Goal: Task Accomplishment & Management: Complete application form

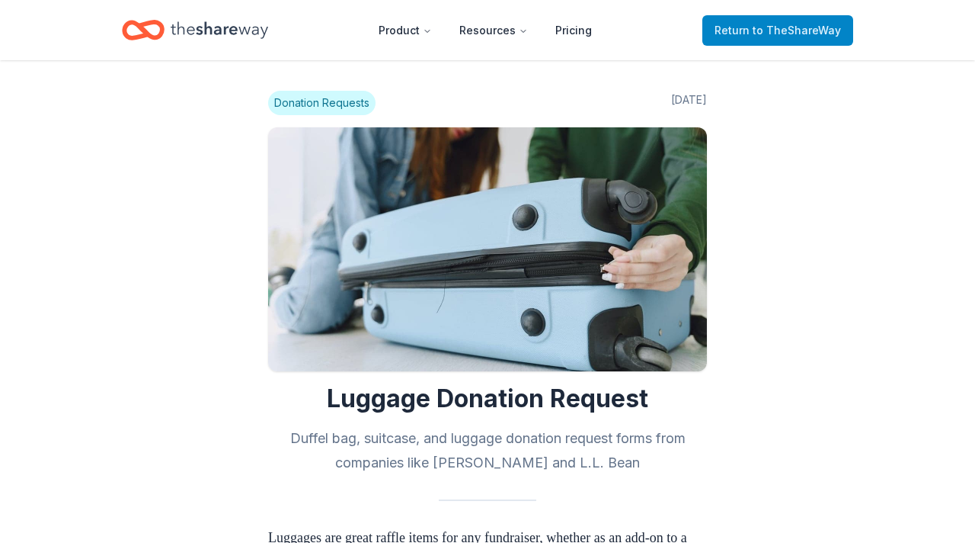
click at [754, 34] on span "Return to TheShareWay" at bounding box center [778, 30] width 126 height 18
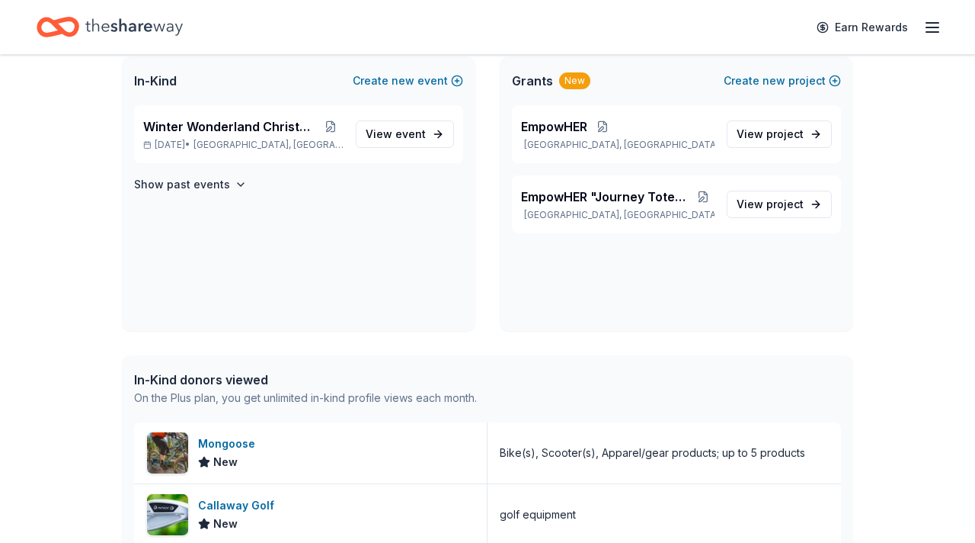
scroll to position [101, 0]
click at [647, 200] on span "EmpowHER "Journey Totes" Program" at bounding box center [606, 197] width 170 height 18
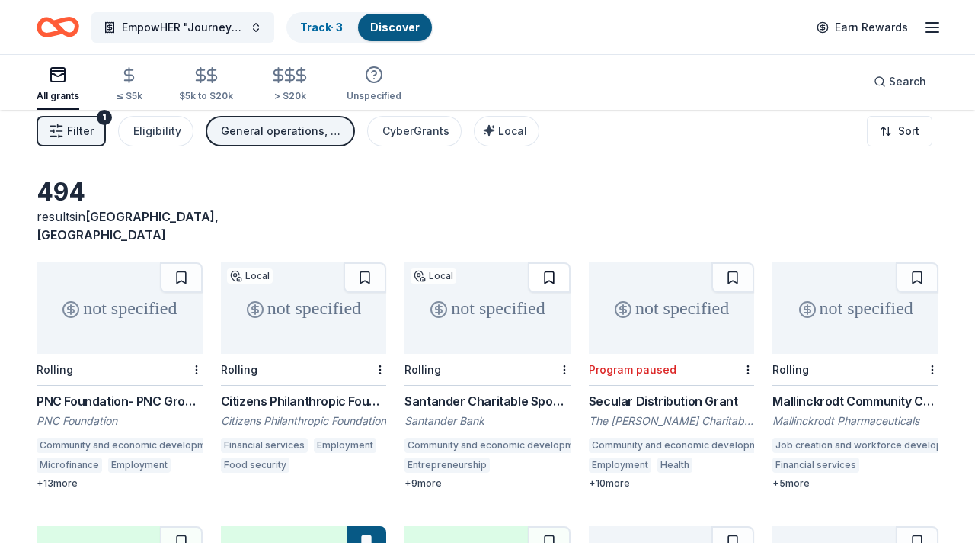
scroll to position [8, 0]
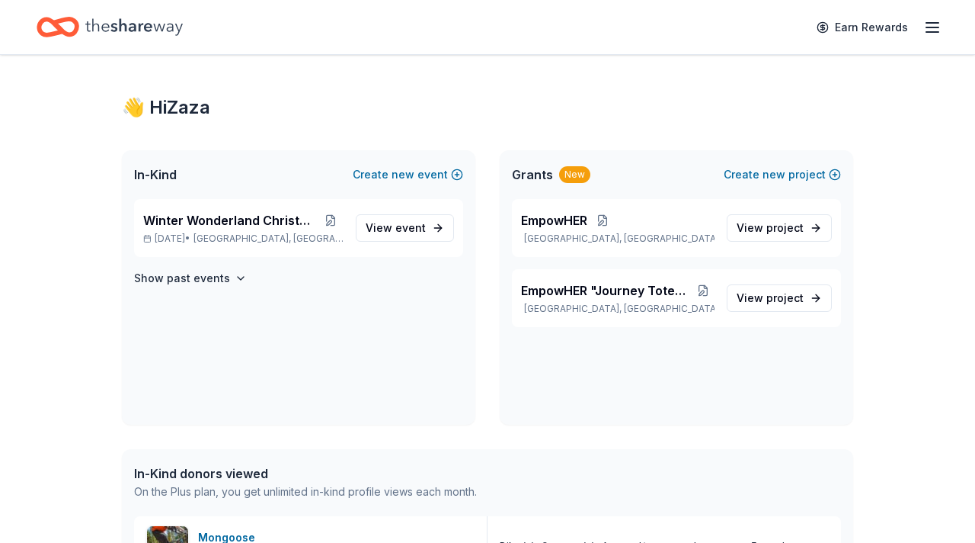
scroll to position [101, 0]
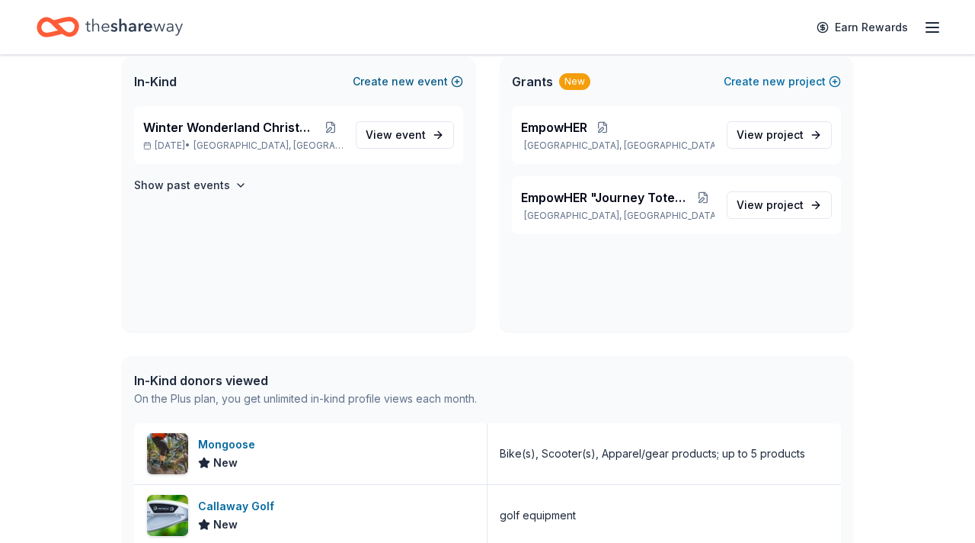
click at [399, 80] on span "new" at bounding box center [403, 81] width 23 height 18
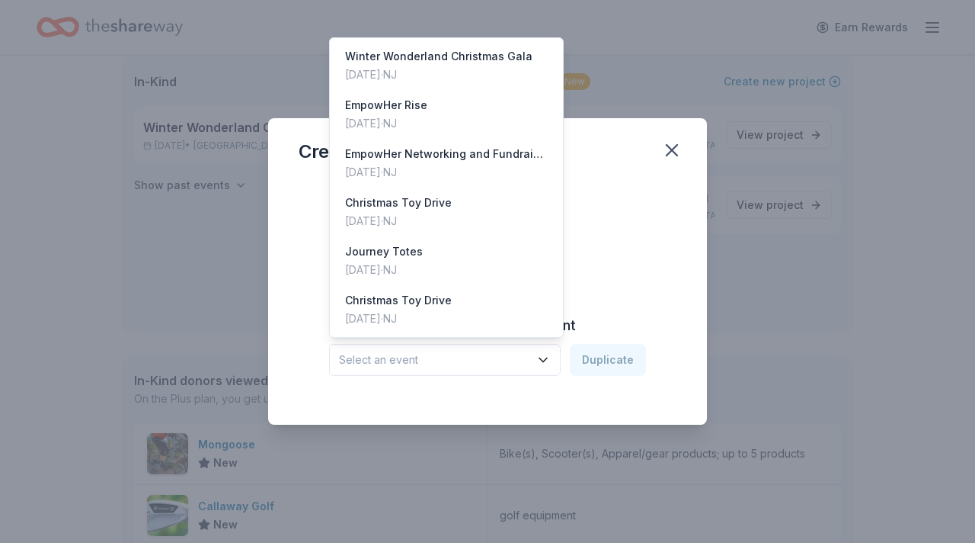
click at [548, 357] on icon "button" at bounding box center [543, 359] width 15 height 15
click at [495, 267] on div "Journey Totes [DATE] · [GEOGRAPHIC_DATA]" at bounding box center [446, 260] width 227 height 49
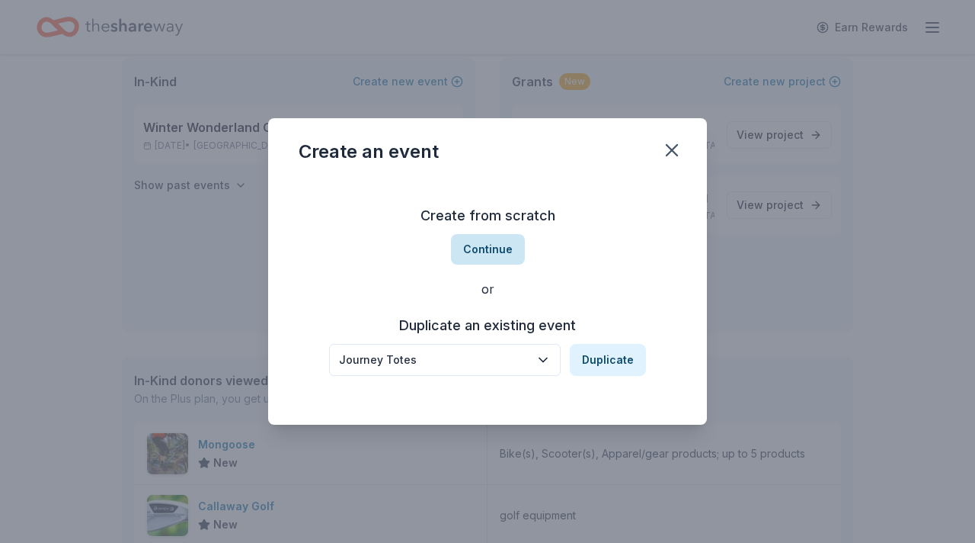
click at [501, 248] on button "Continue" at bounding box center [488, 249] width 74 height 30
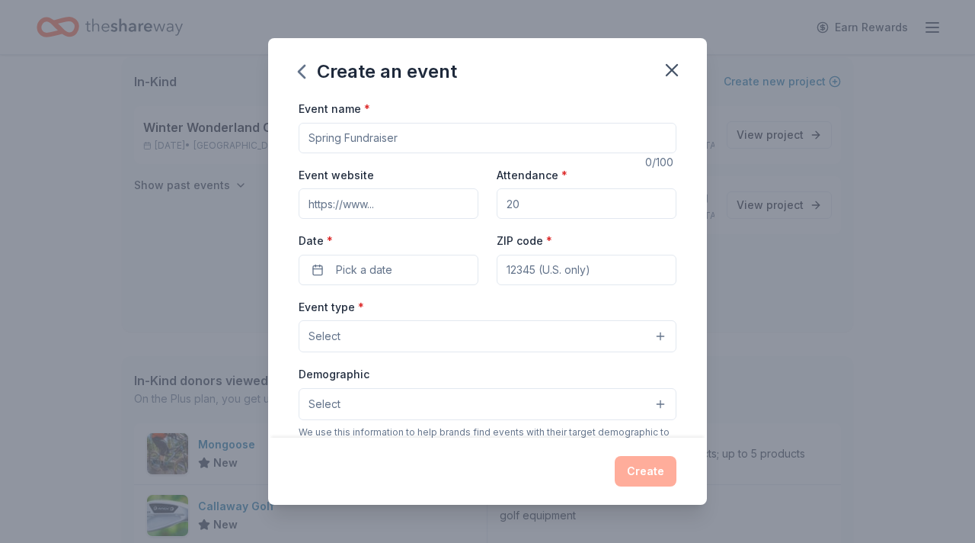
drag, startPoint x: 415, startPoint y: 140, endPoint x: 324, endPoint y: 136, distance: 91.5
click at [324, 136] on input "Event name *" at bounding box center [488, 138] width 378 height 30
type input "Journey Totes Fundraiser"
click at [400, 211] on input "Event website" at bounding box center [389, 203] width 180 height 30
type input "[URL][DOMAIN_NAME]"
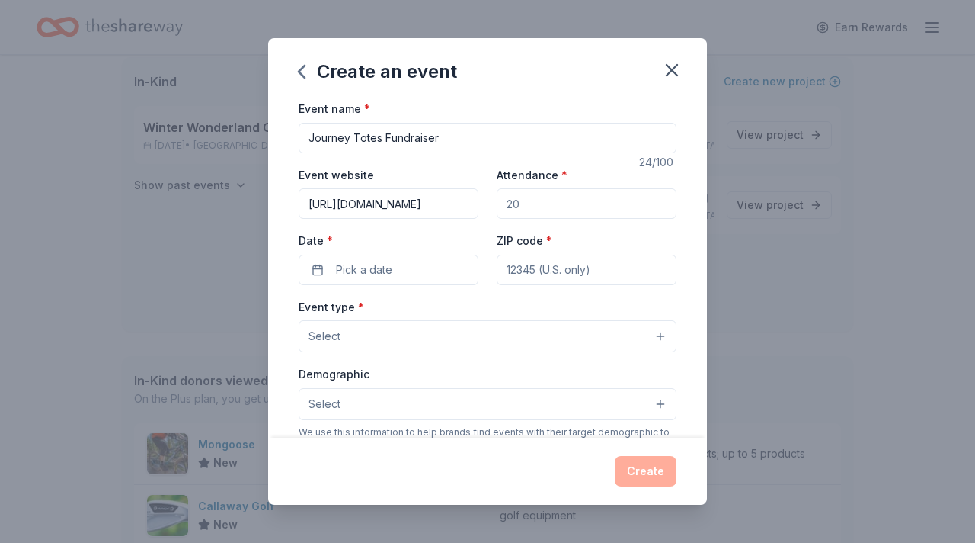
click at [523, 203] on input "Attendance *" at bounding box center [587, 203] width 180 height 30
type input "100"
click at [442, 264] on button "Pick a date" at bounding box center [389, 269] width 180 height 30
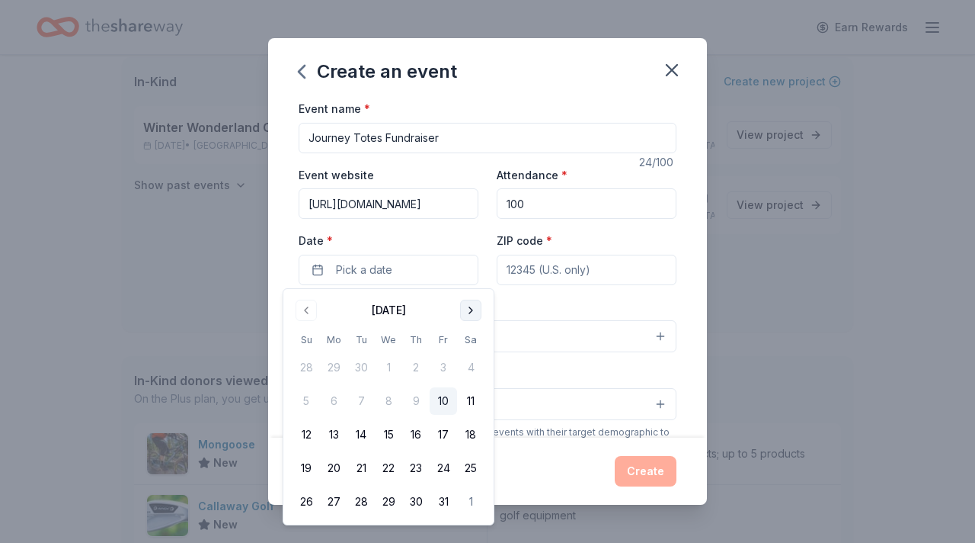
click at [469, 312] on button "Go to next month" at bounding box center [470, 309] width 21 height 21
click at [362, 498] on button "30" at bounding box center [360, 501] width 27 height 27
click at [366, 497] on button "30" at bounding box center [360, 501] width 27 height 27
click at [364, 500] on button "30" at bounding box center [360, 501] width 27 height 27
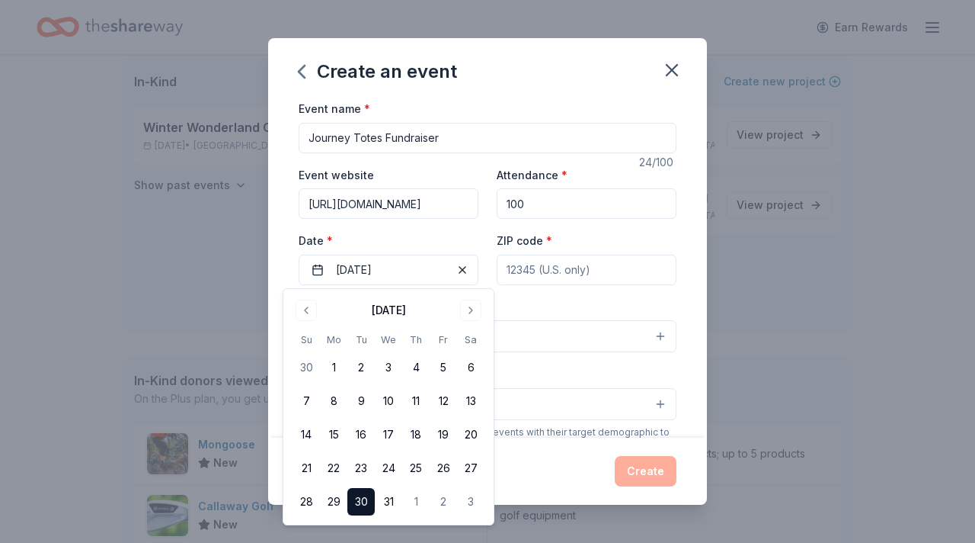
click at [364, 500] on button "30" at bounding box center [360, 501] width 27 height 27
click at [363, 494] on button "30" at bounding box center [360, 501] width 27 height 27
click at [591, 368] on div "Demographic Select" at bounding box center [488, 392] width 378 height 56
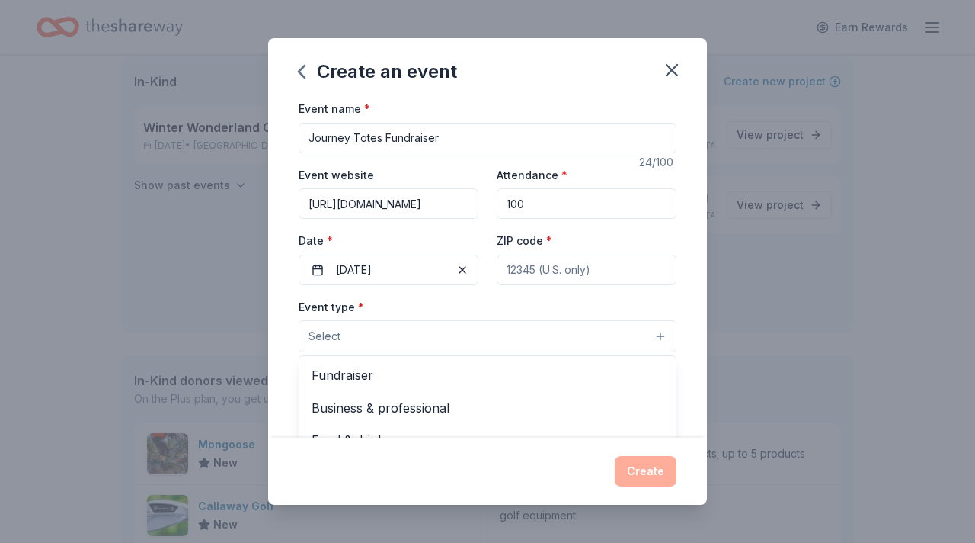
click at [585, 341] on button "Select" at bounding box center [488, 336] width 378 height 32
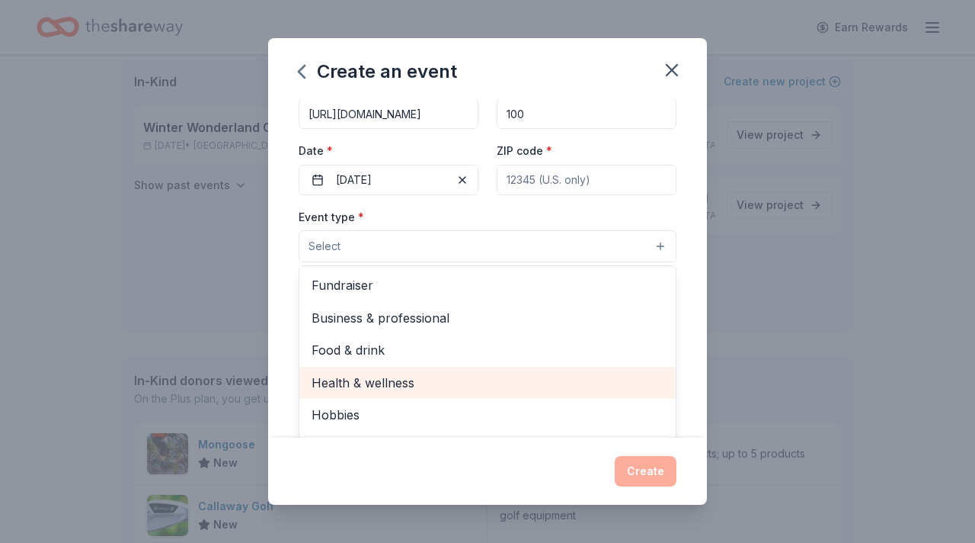
scroll to position [52, 0]
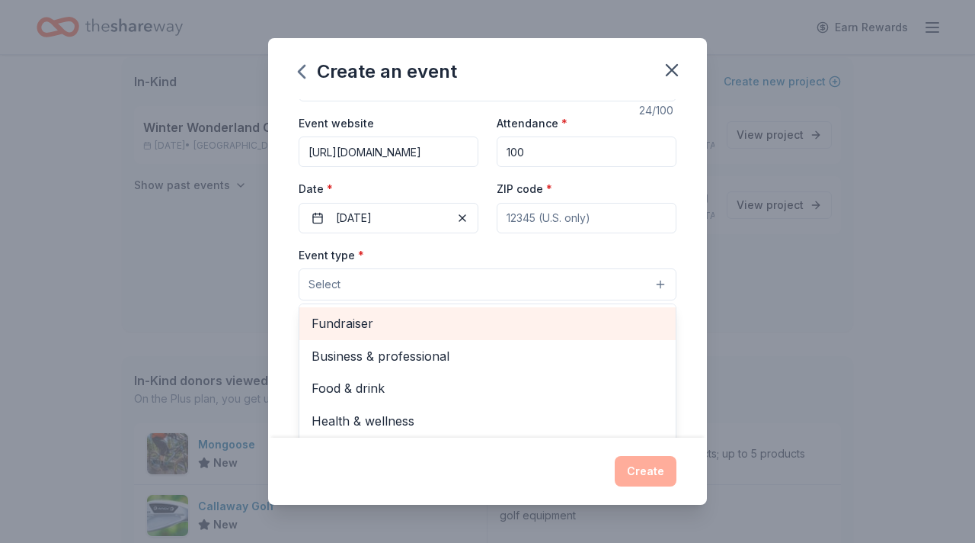
click at [468, 322] on span "Fundraiser" at bounding box center [488, 323] width 352 height 20
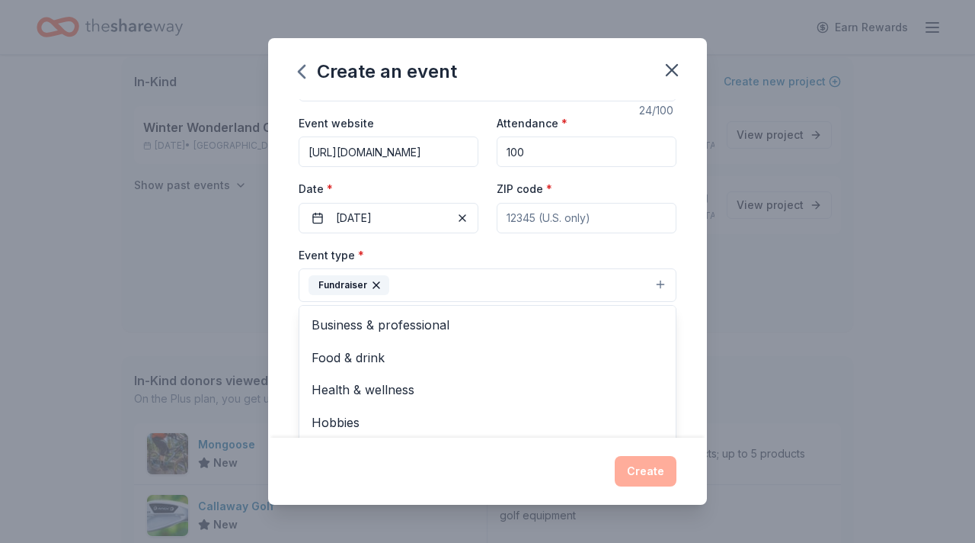
click at [746, 289] on div "Create an event Event name * Journey Totes Fundraiser 24 /100 Event website [UR…" at bounding box center [487, 271] width 975 height 543
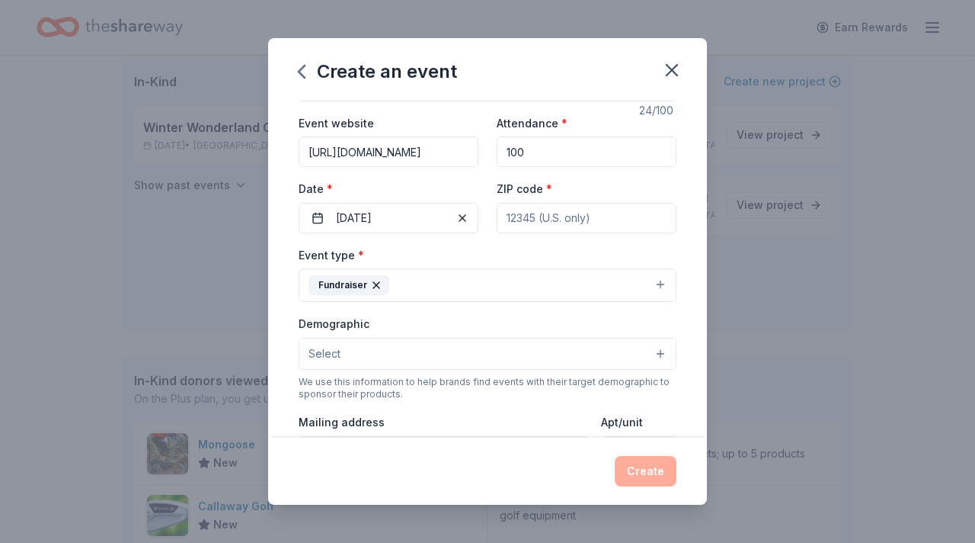
click at [624, 353] on button "Select" at bounding box center [488, 354] width 378 height 32
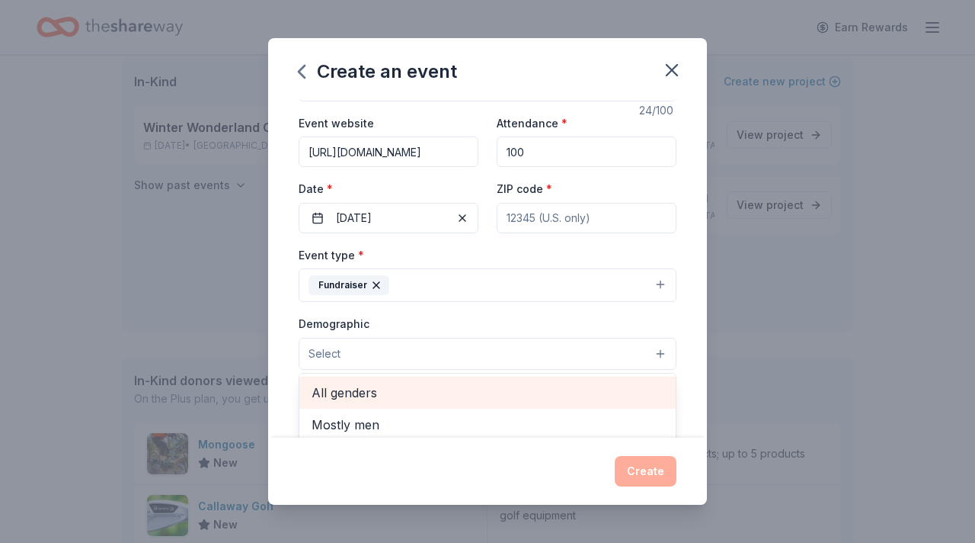
click at [514, 388] on span "All genders" at bounding box center [488, 392] width 352 height 20
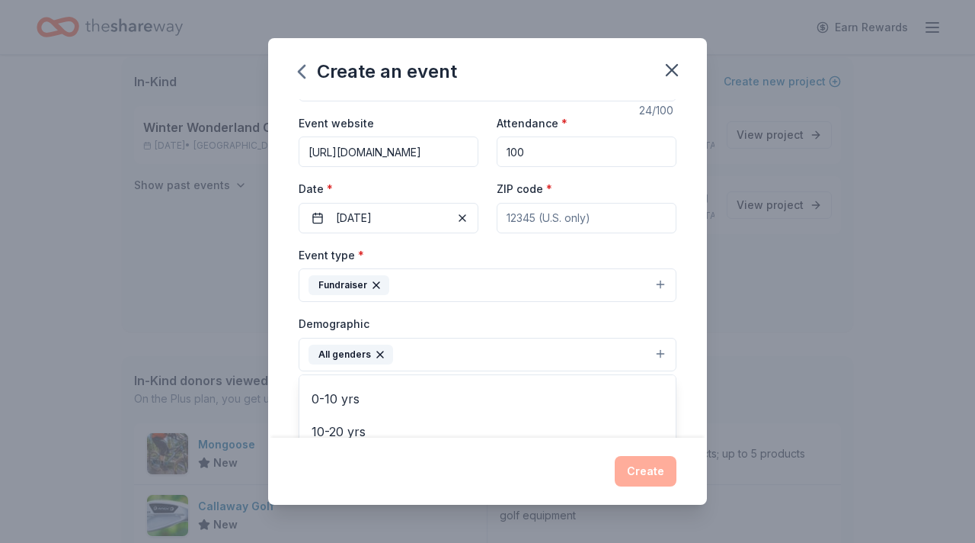
scroll to position [88, 0]
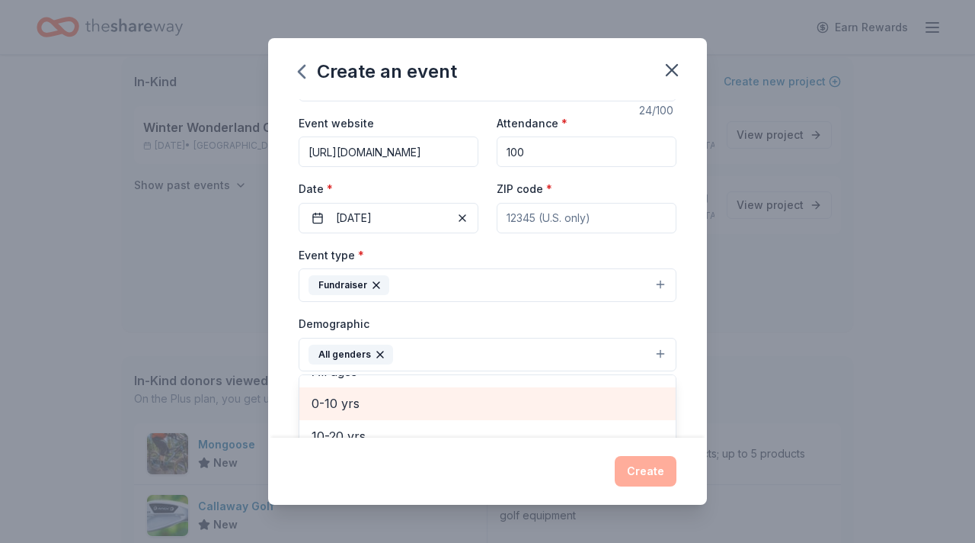
click at [417, 400] on span "0-10 yrs" at bounding box center [488, 403] width 352 height 20
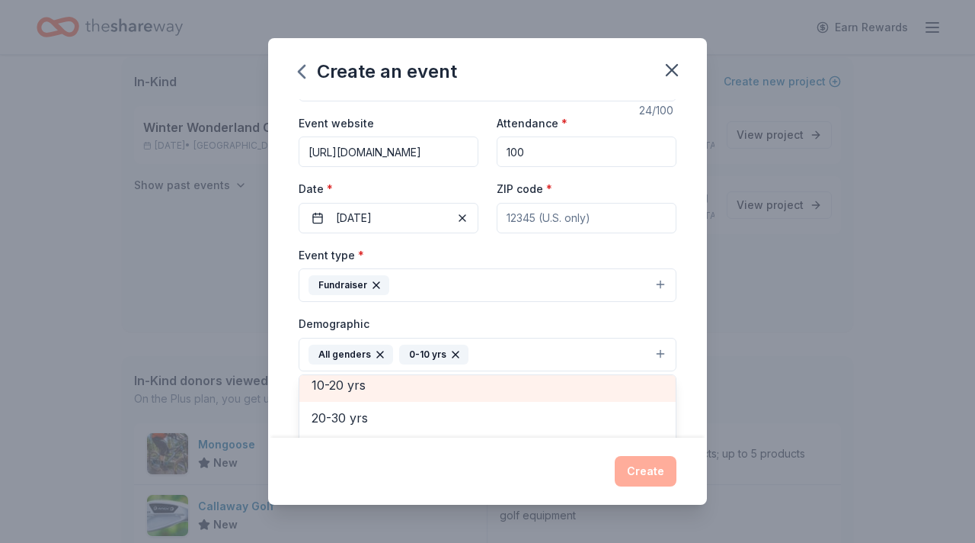
scroll to position [99, 0]
click at [418, 393] on span "10-20 yrs" at bounding box center [488, 392] width 352 height 20
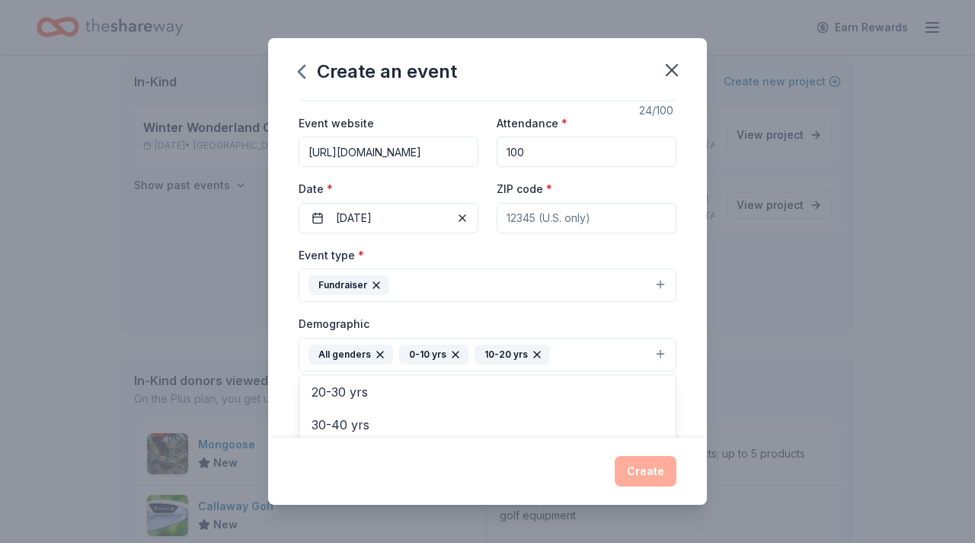
click at [649, 467] on div "Create an event Event name * Journey Totes Fundraiser 24 /100 Event website [UR…" at bounding box center [487, 271] width 439 height 466
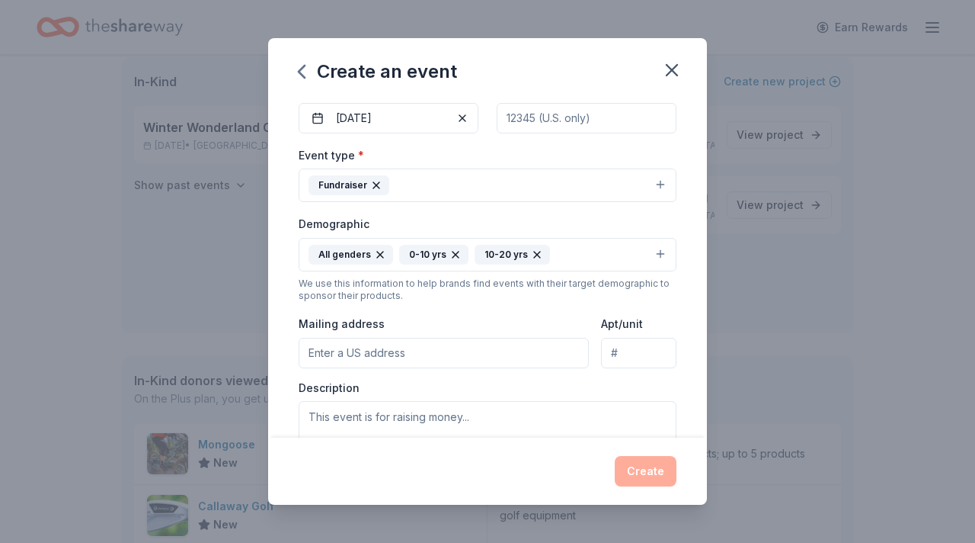
scroll to position [155, 0]
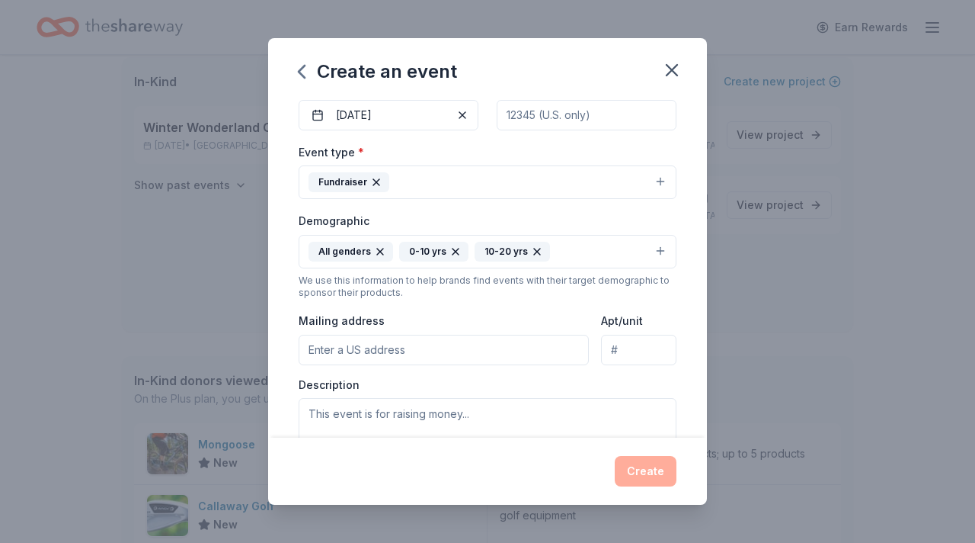
click at [548, 349] on input "Mailing address" at bounding box center [444, 349] width 290 height 30
type input "[STREET_ADDRESS]"
type input "07419"
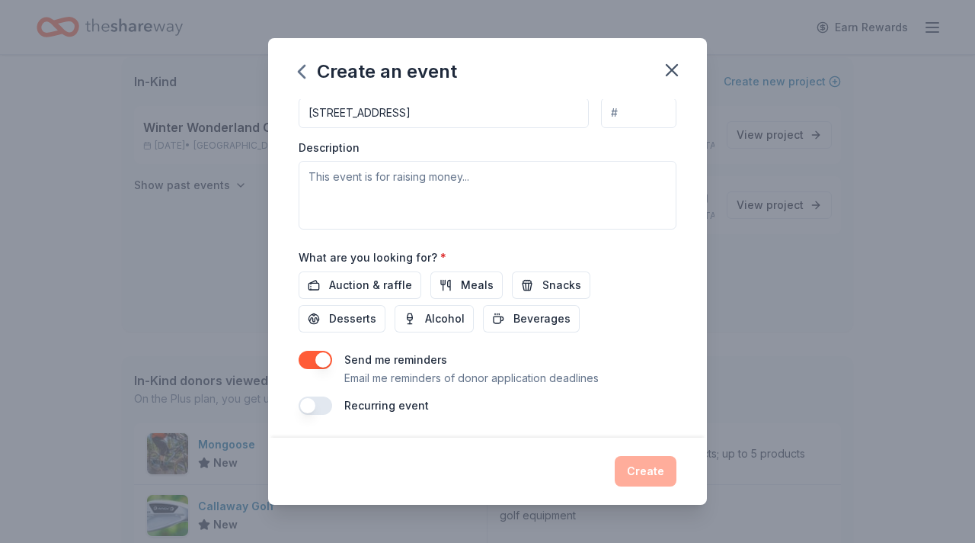
scroll to position [393, 0]
click at [384, 282] on span "Auction & raffle" at bounding box center [370, 283] width 83 height 18
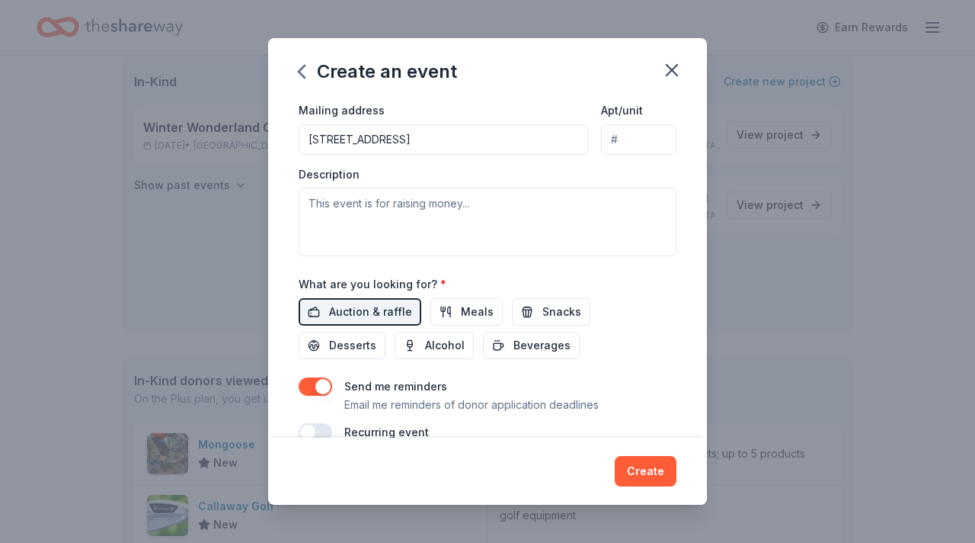
scroll to position [363, 0]
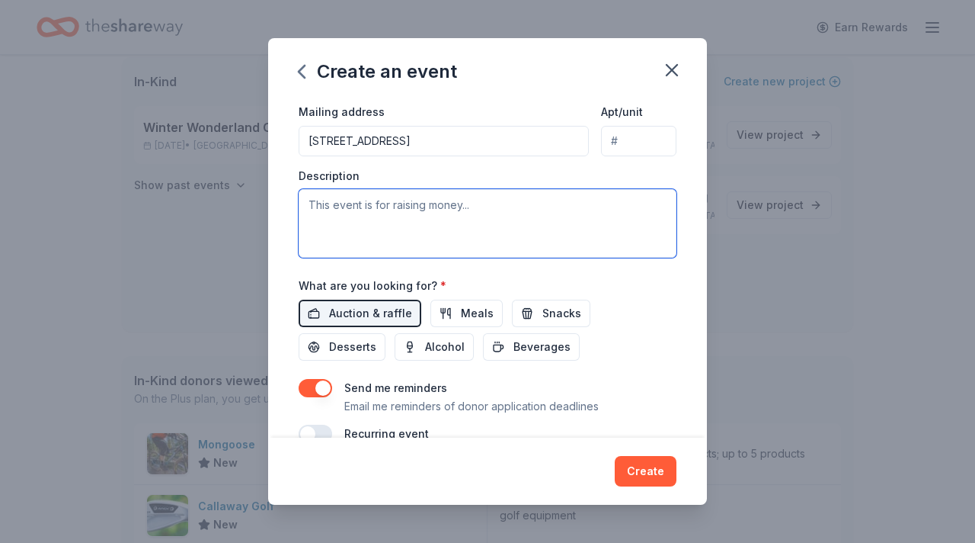
click at [456, 197] on textarea at bounding box center [488, 223] width 378 height 69
paste textarea "When children enter [PERSON_NAME] care, many have to pack their belongings in t…"
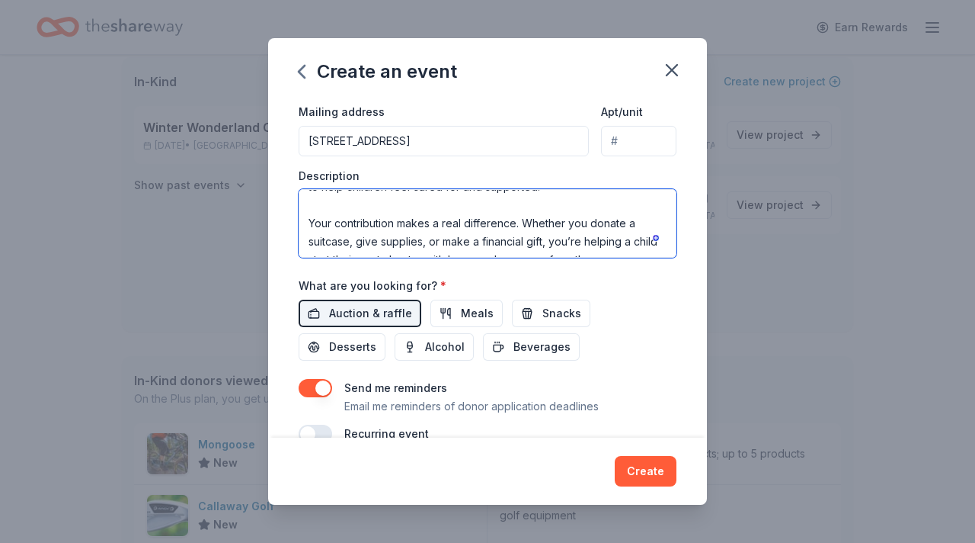
scroll to position [393, 0]
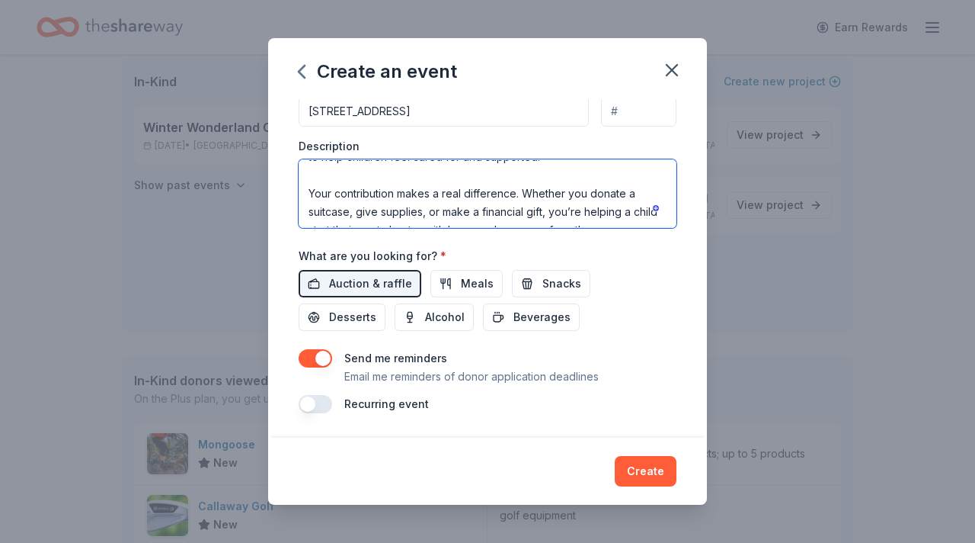
type textarea "When children enter [PERSON_NAME] care, many have to pack their belongings in t…"
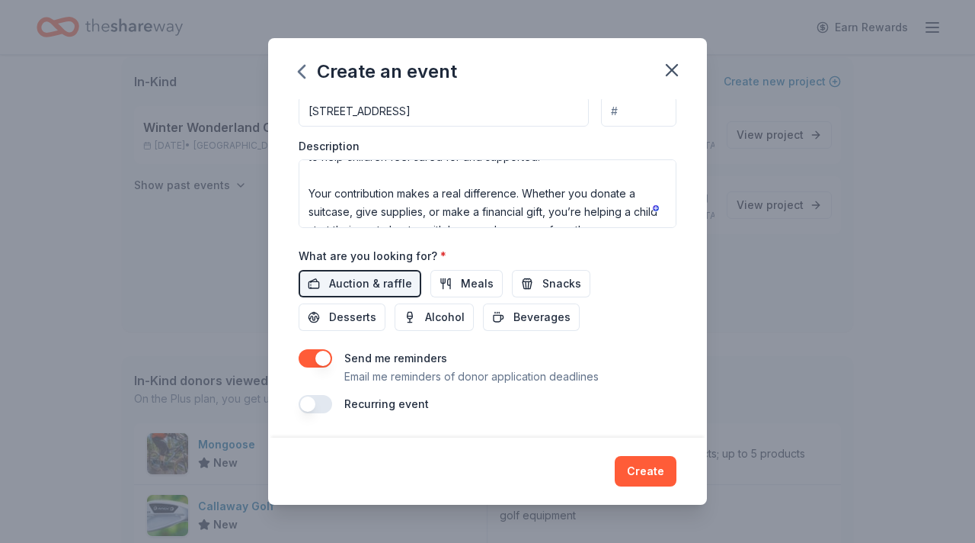
click at [324, 400] on button "button" at bounding box center [316, 404] width 34 height 18
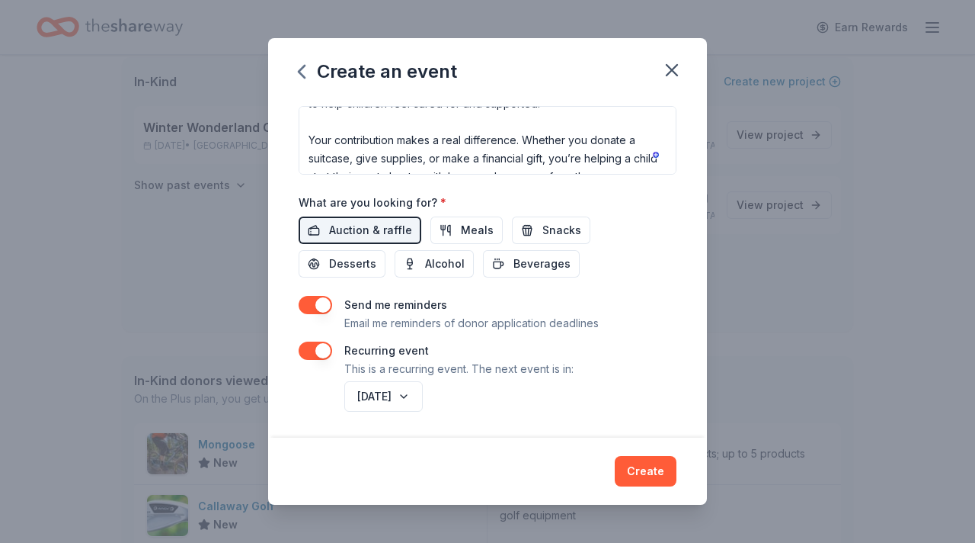
scroll to position [448, 0]
click at [423, 391] on button "[DATE]" at bounding box center [383, 394] width 78 height 30
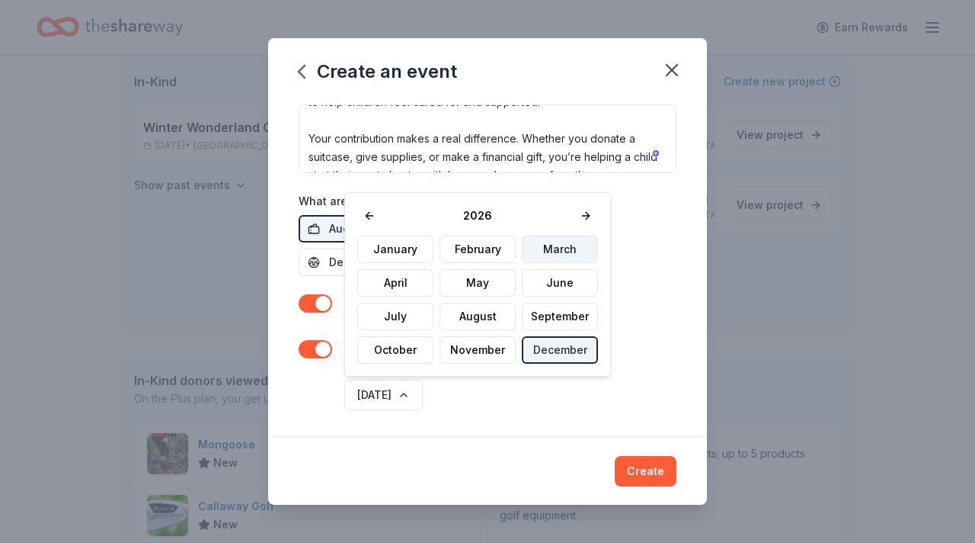
click at [536, 242] on button "March" at bounding box center [560, 248] width 76 height 27
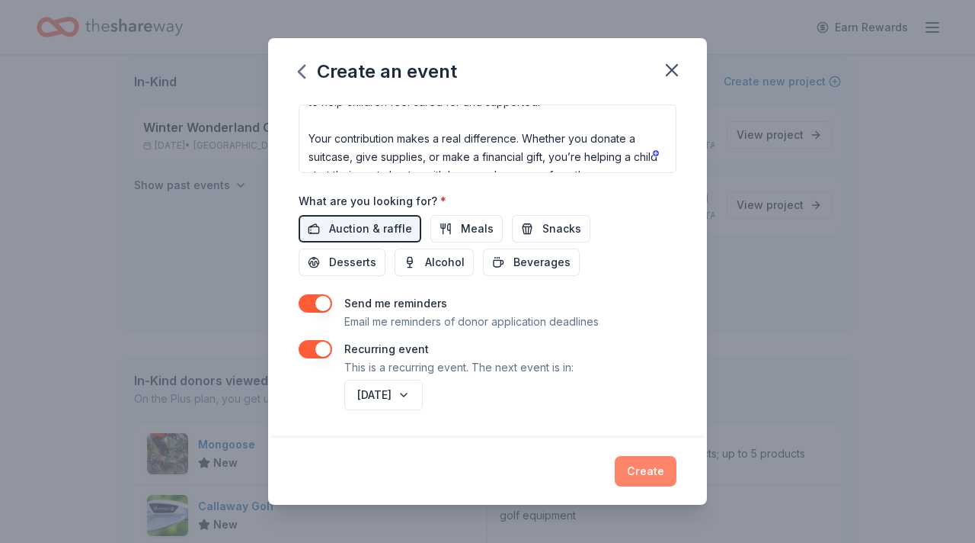
click at [629, 471] on button "Create" at bounding box center [646, 471] width 62 height 30
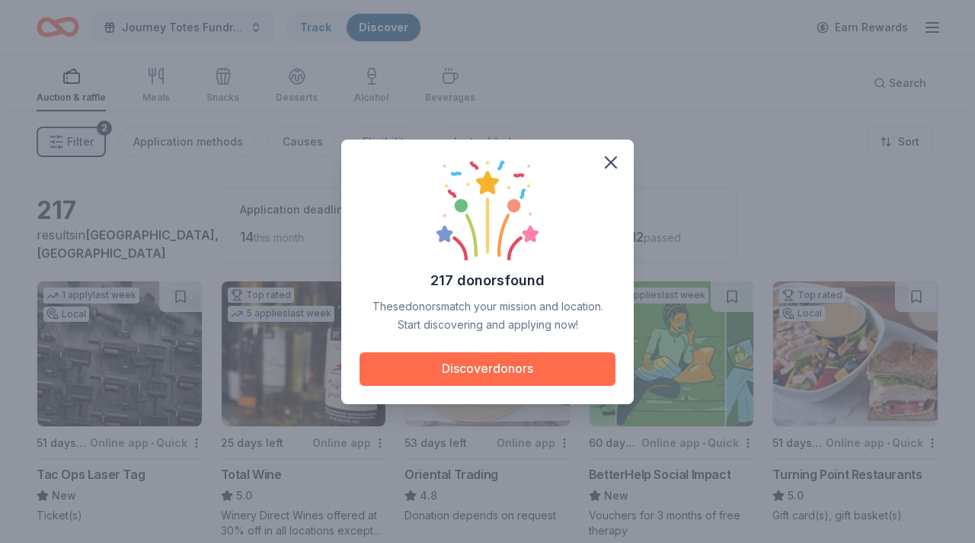
click at [532, 367] on button "Discover donors" at bounding box center [488, 369] width 256 height 34
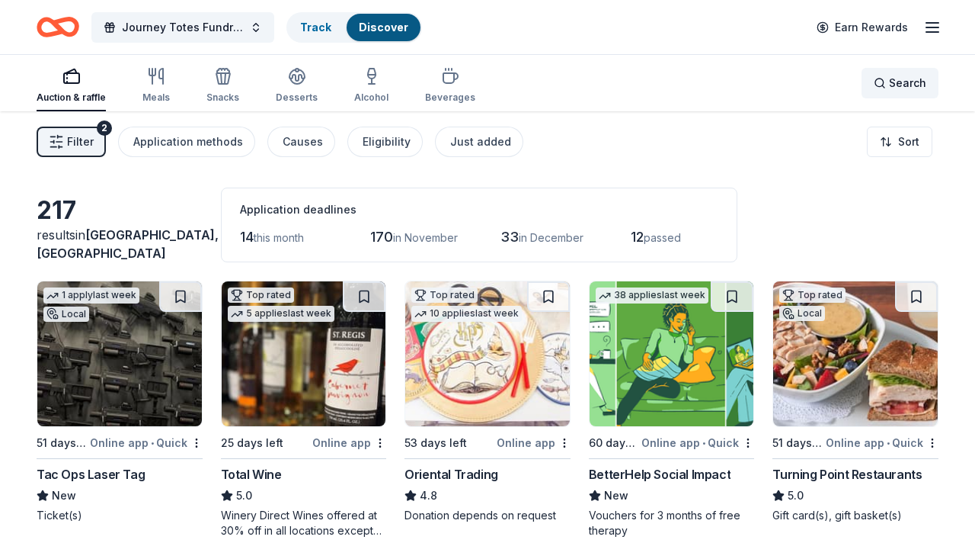
click at [881, 79] on div "Search" at bounding box center [900, 83] width 53 height 18
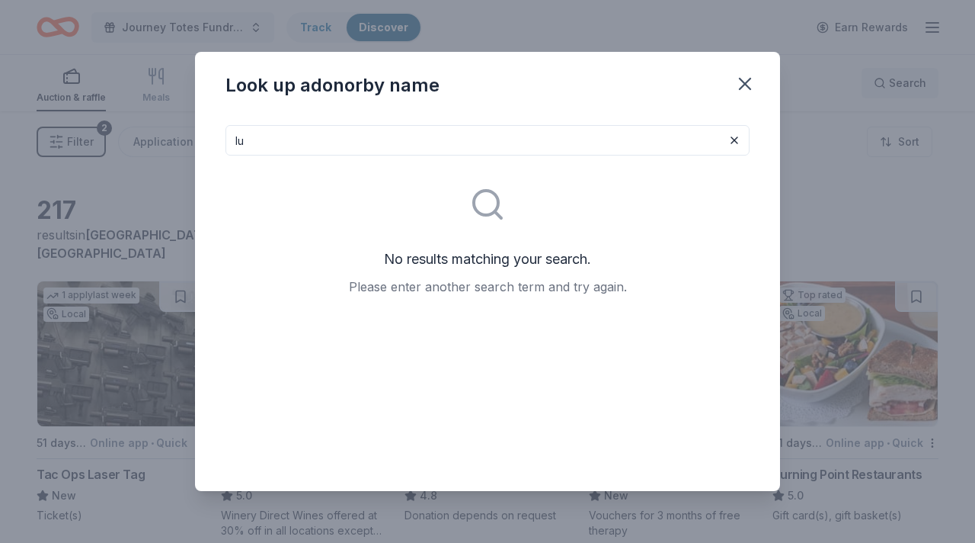
type input "l"
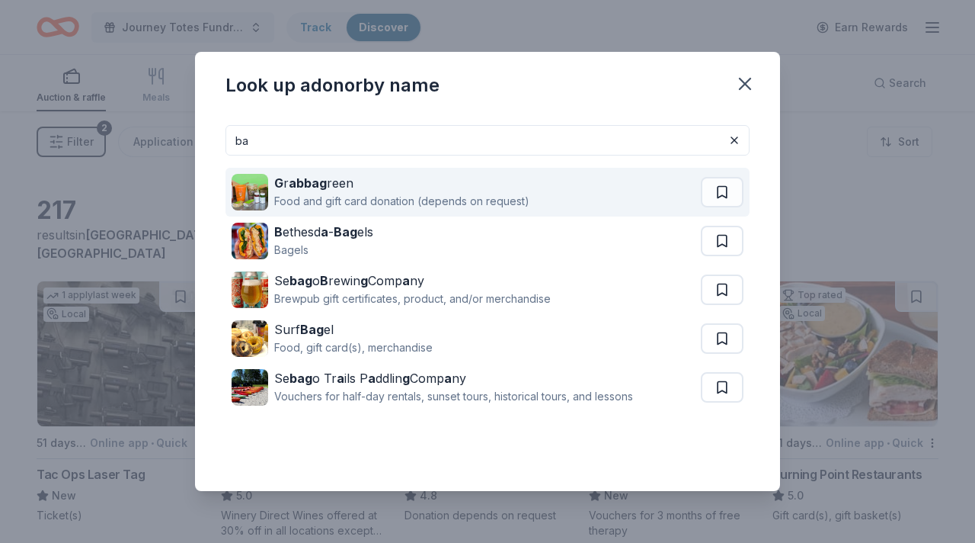
type input "b"
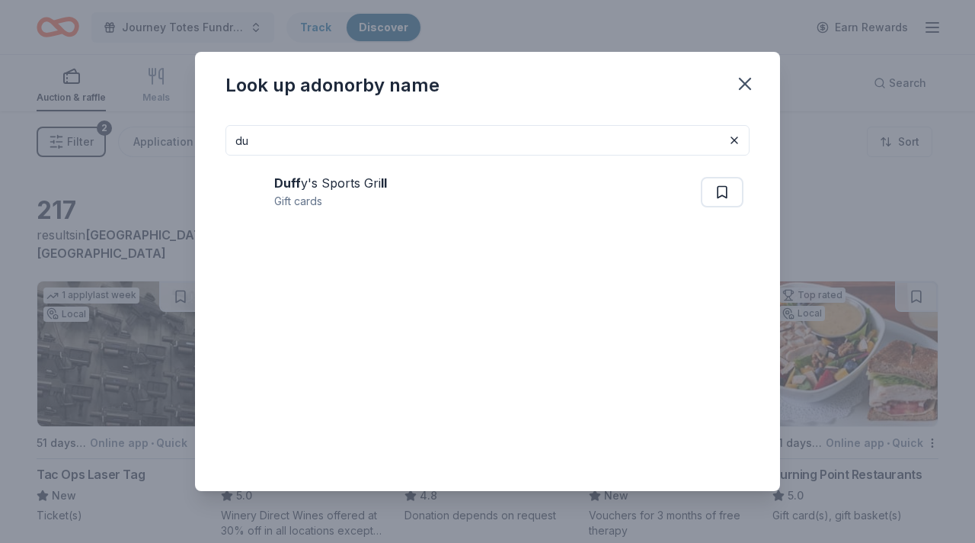
type input "d"
click at [741, 80] on icon "button" at bounding box center [745, 83] width 11 height 11
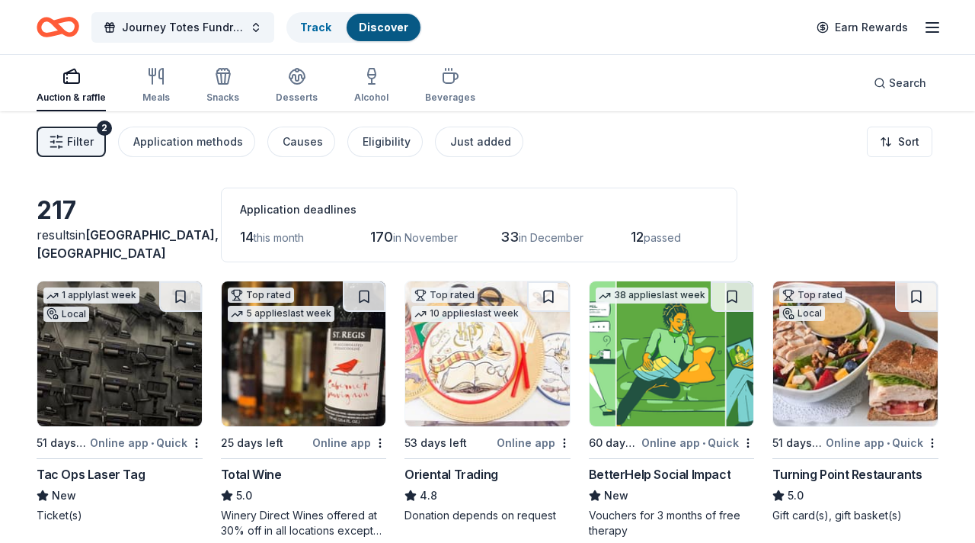
scroll to position [101, 0]
